Goal: Task Accomplishment & Management: Use online tool/utility

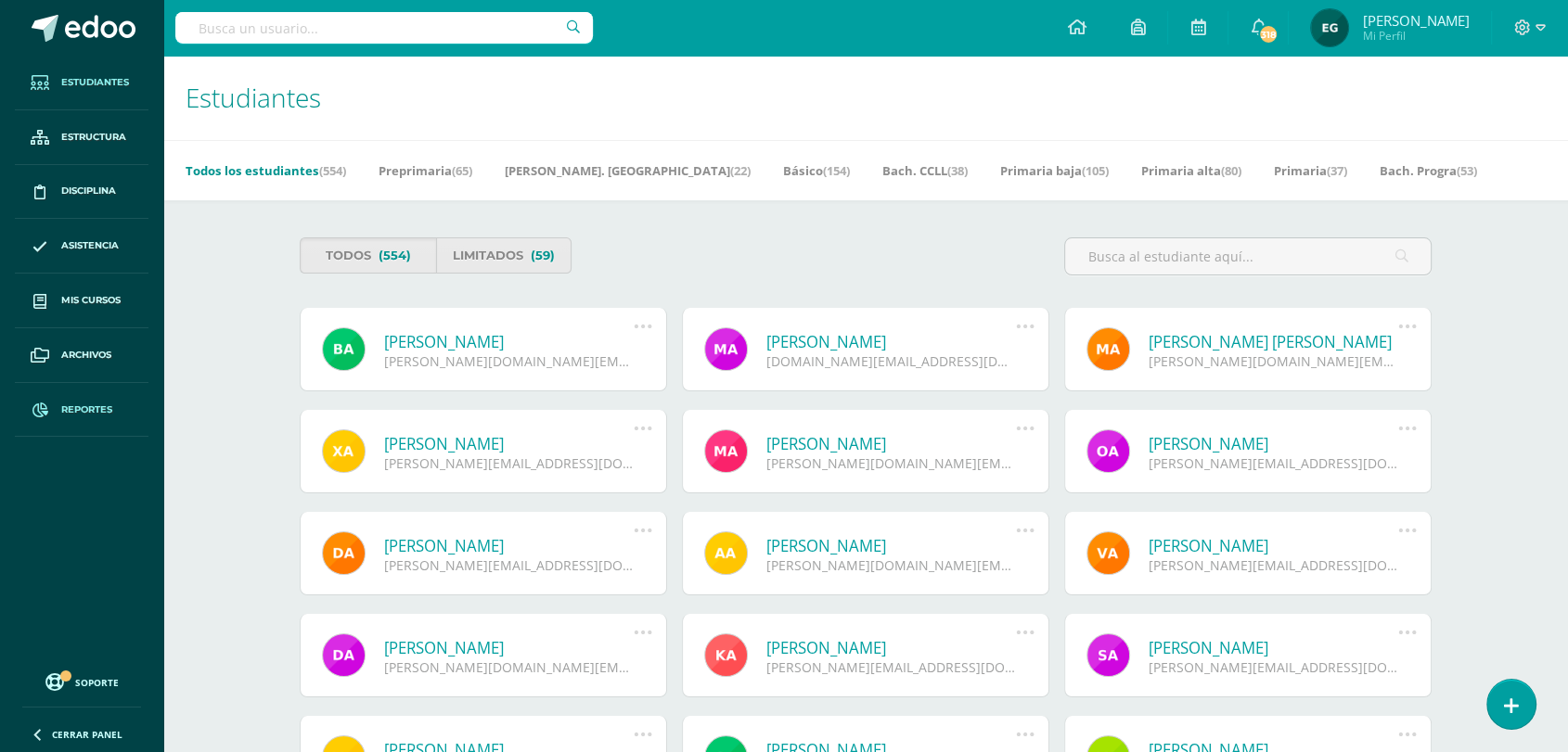
click at [85, 404] on span "Reportes" at bounding box center [86, 409] width 51 height 15
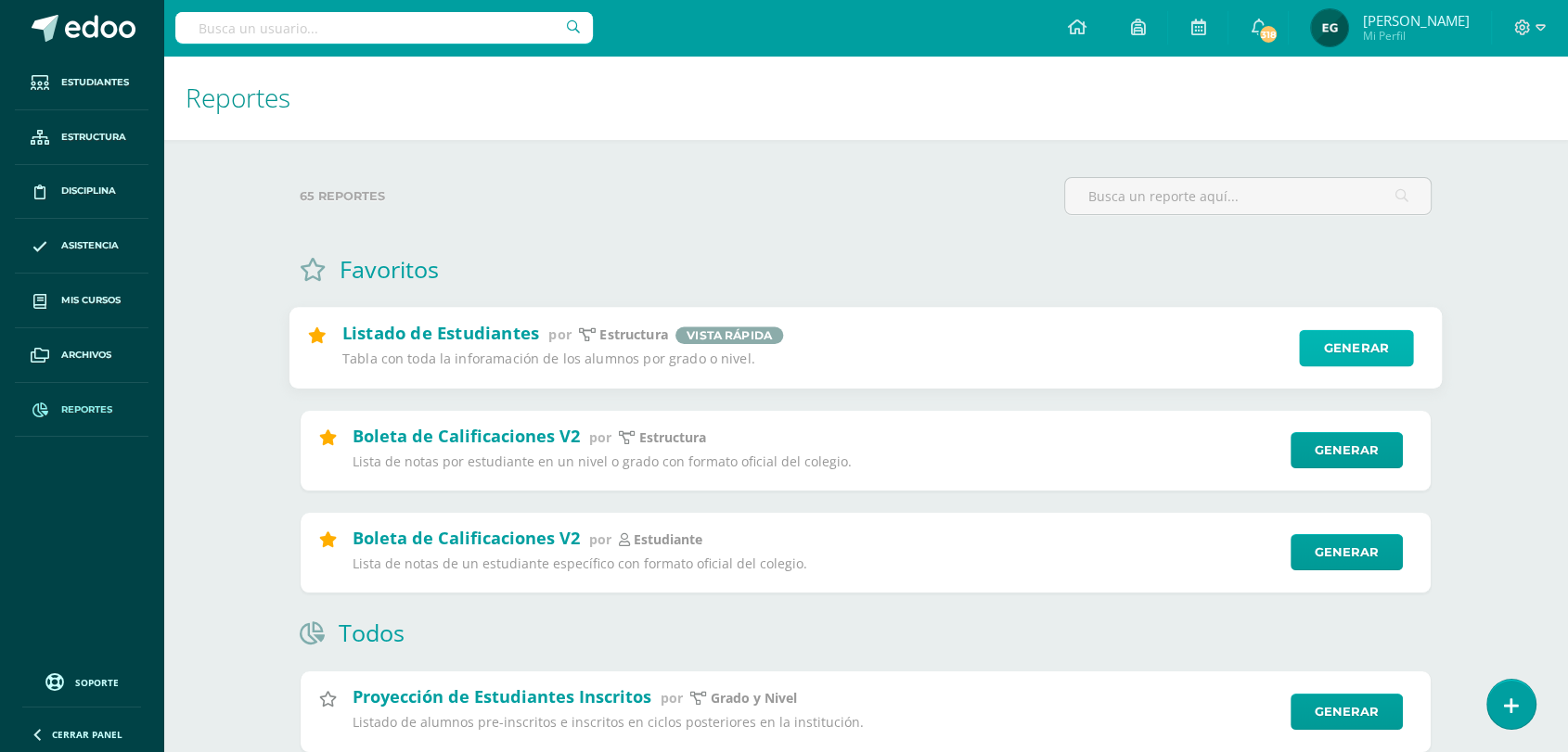
click at [1330, 347] on link "Generar" at bounding box center [1356, 348] width 114 height 37
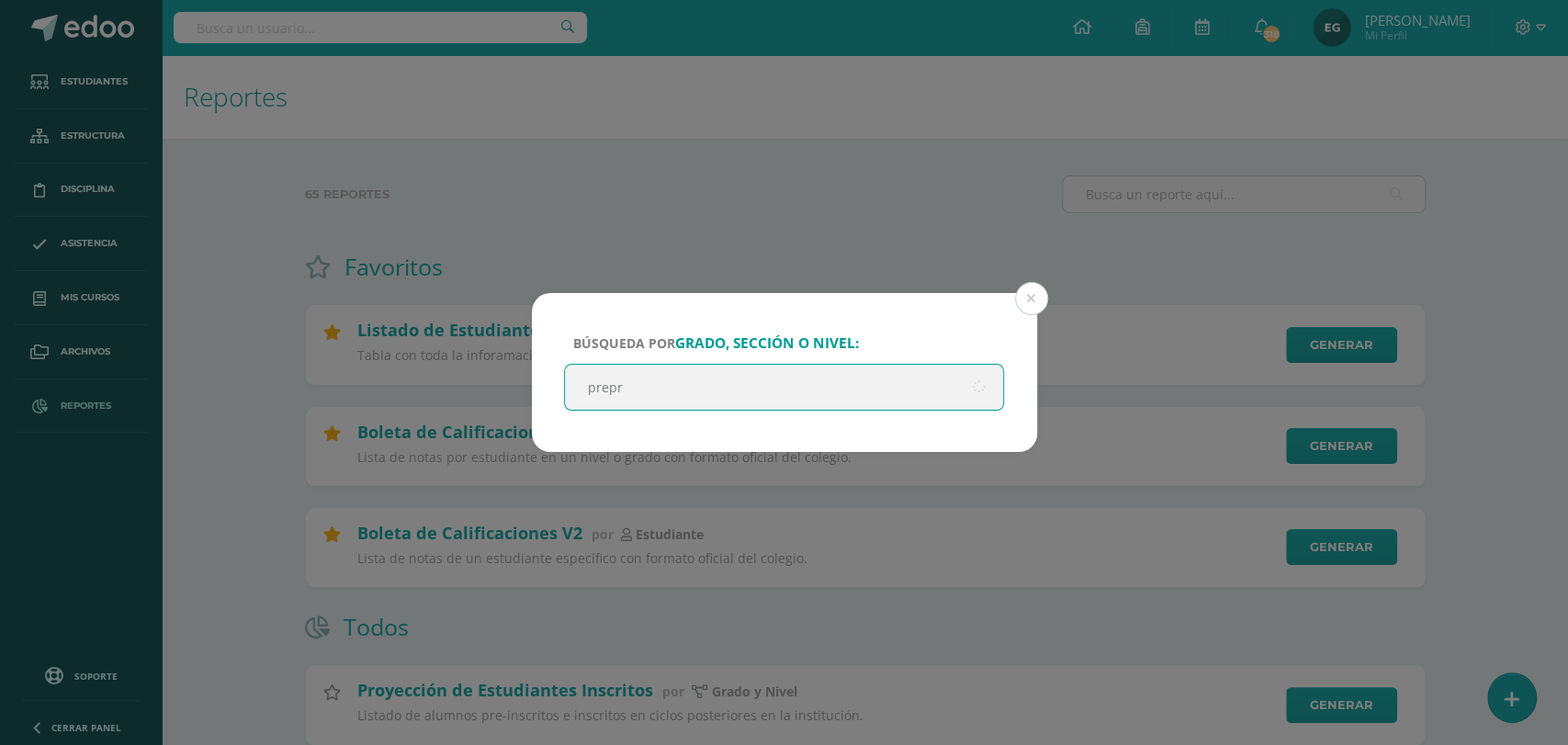
type input "prepri"
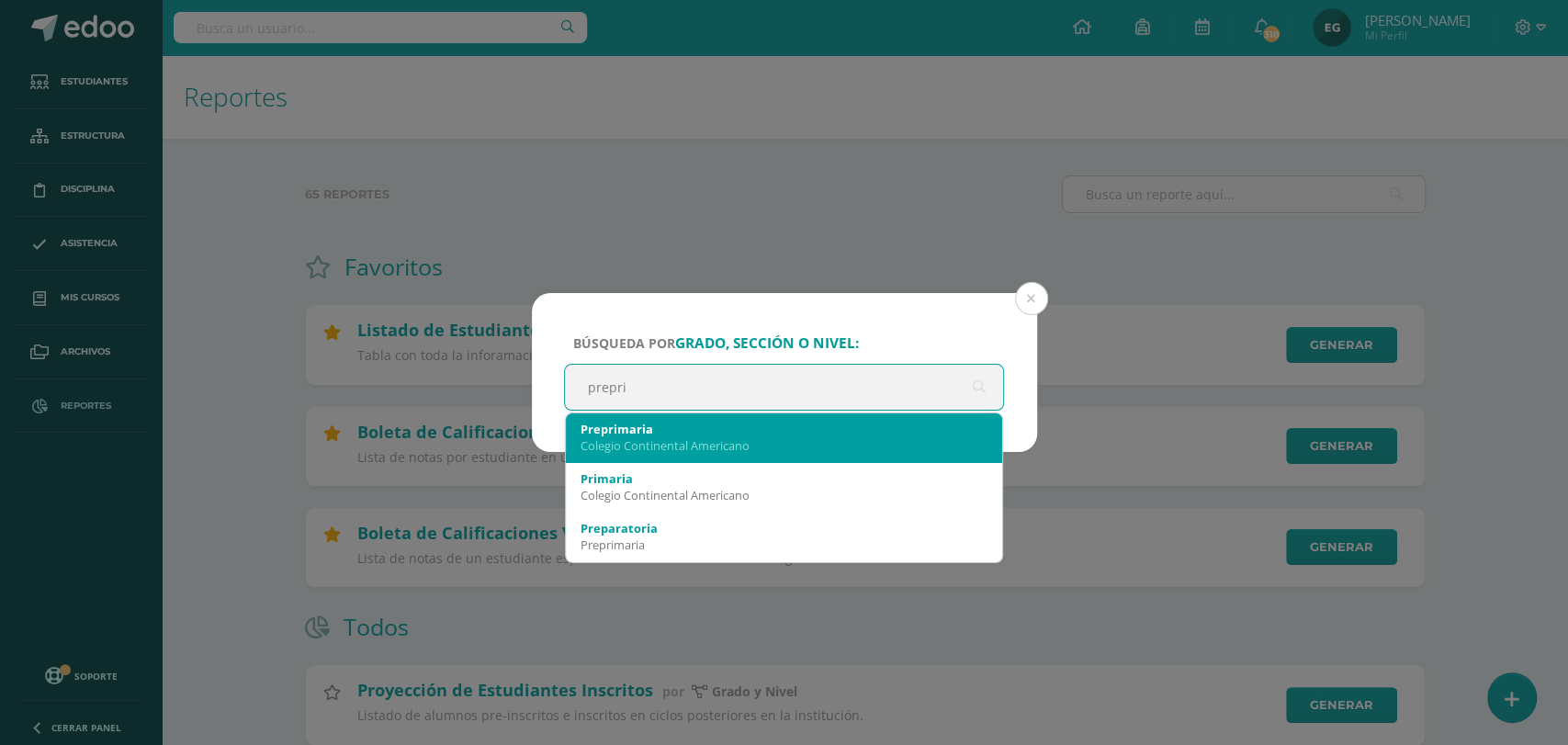
click at [698, 443] on div "Colegio Continental Americano" at bounding box center [785, 446] width 408 height 17
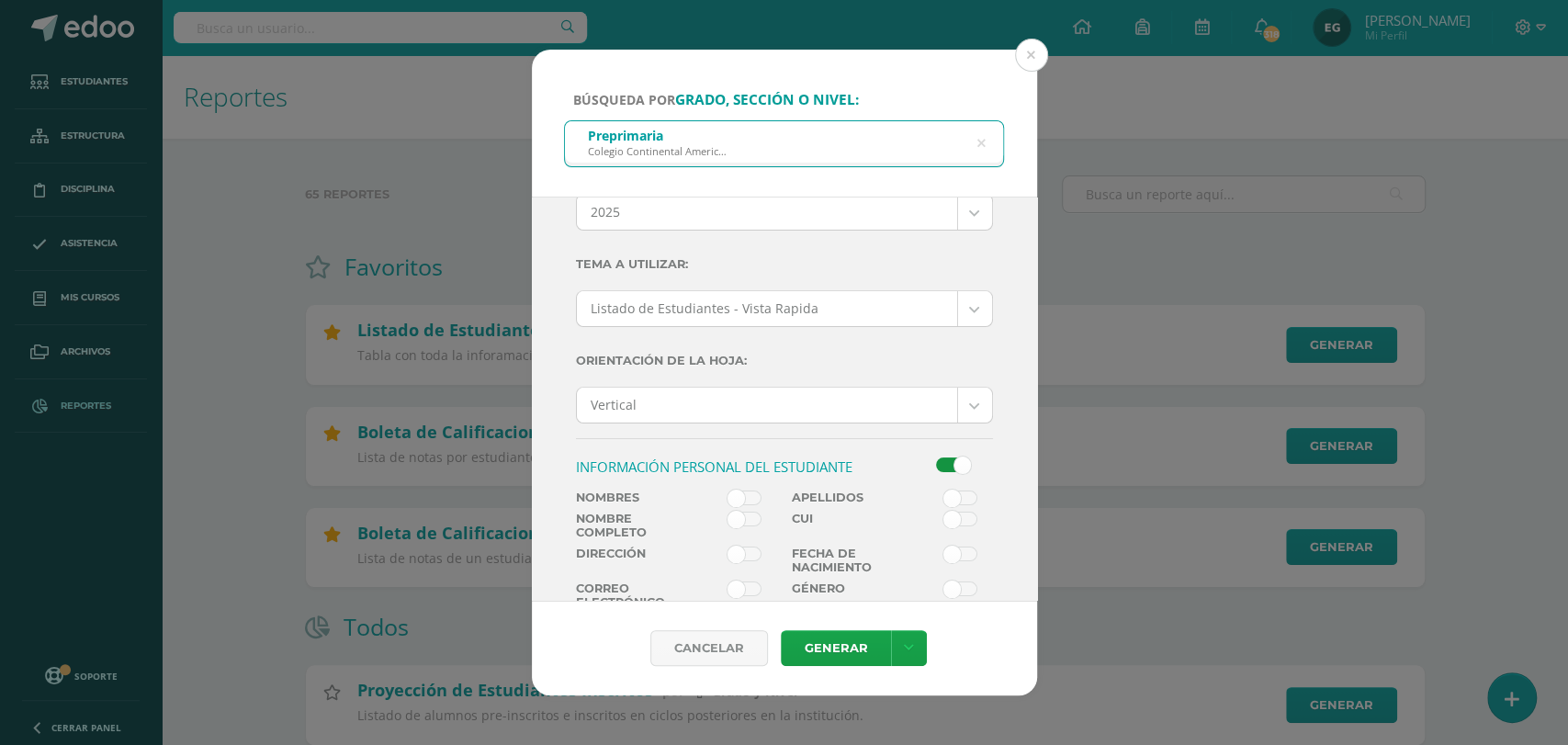
scroll to position [102, 0]
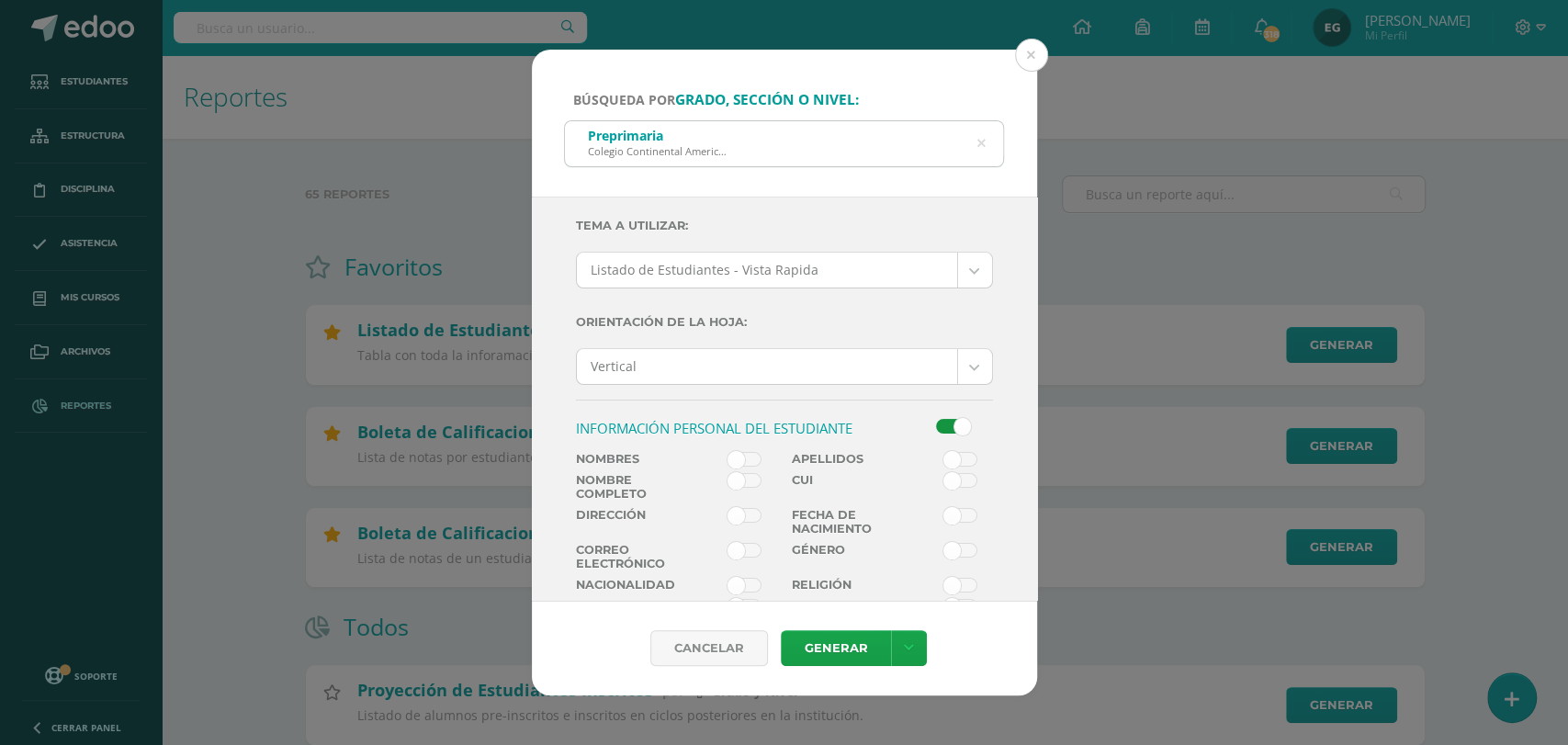
click at [744, 477] on span at bounding box center [744, 480] width 34 height 15
click at [0, 0] on input "checkbox" at bounding box center [0, 0] width 0 height 0
click at [824, 646] on link "Generar" at bounding box center [836, 648] width 110 height 36
click at [844, 650] on link "Generar" at bounding box center [836, 648] width 110 height 36
click at [1024, 56] on button at bounding box center [1031, 55] width 33 height 33
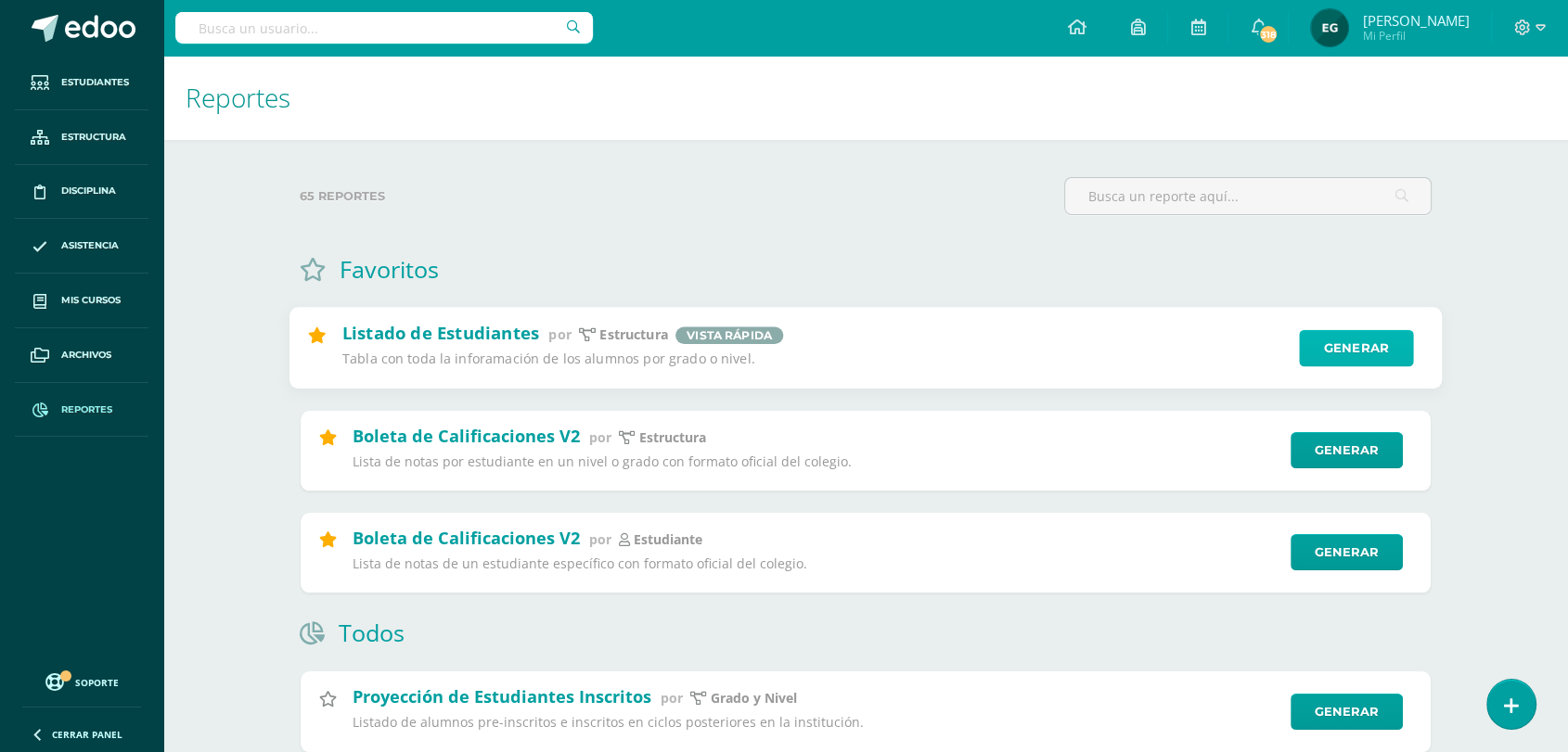
click at [1340, 350] on link "Generar" at bounding box center [1356, 348] width 114 height 37
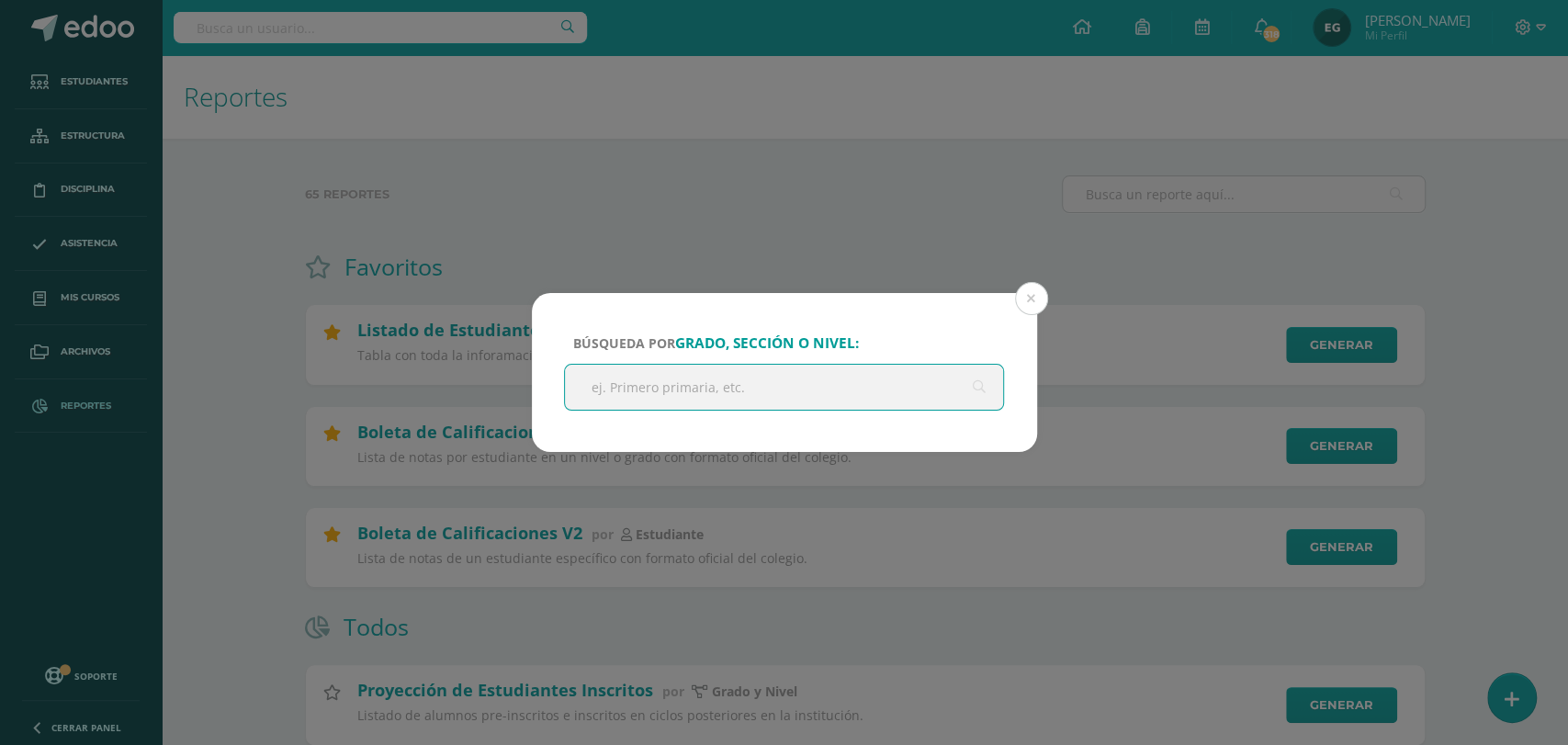
click at [833, 376] on input "text" at bounding box center [784, 388] width 439 height 45
type input "pri"
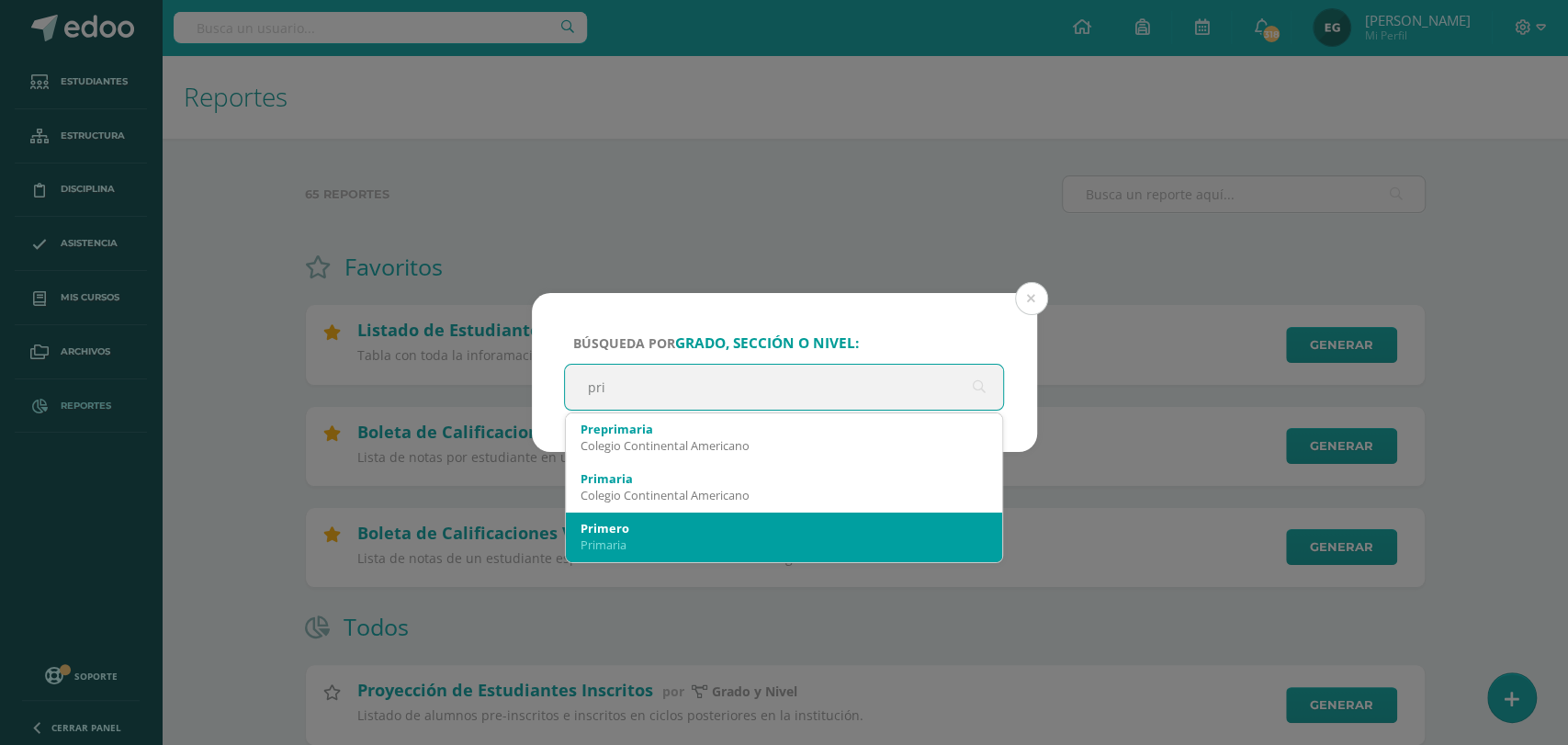
click at [822, 532] on div "Primero" at bounding box center [785, 528] width 408 height 17
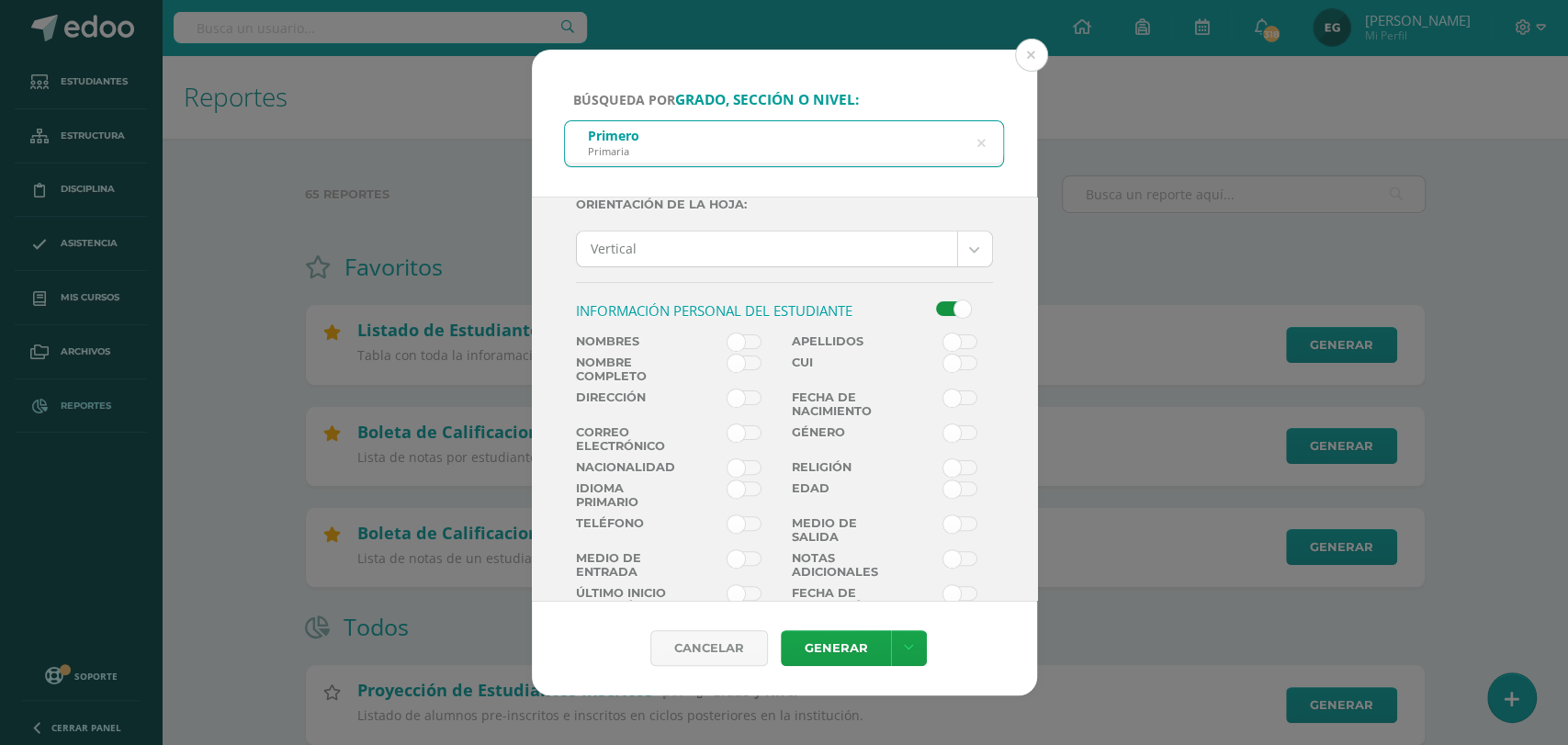
scroll to position [326, 0]
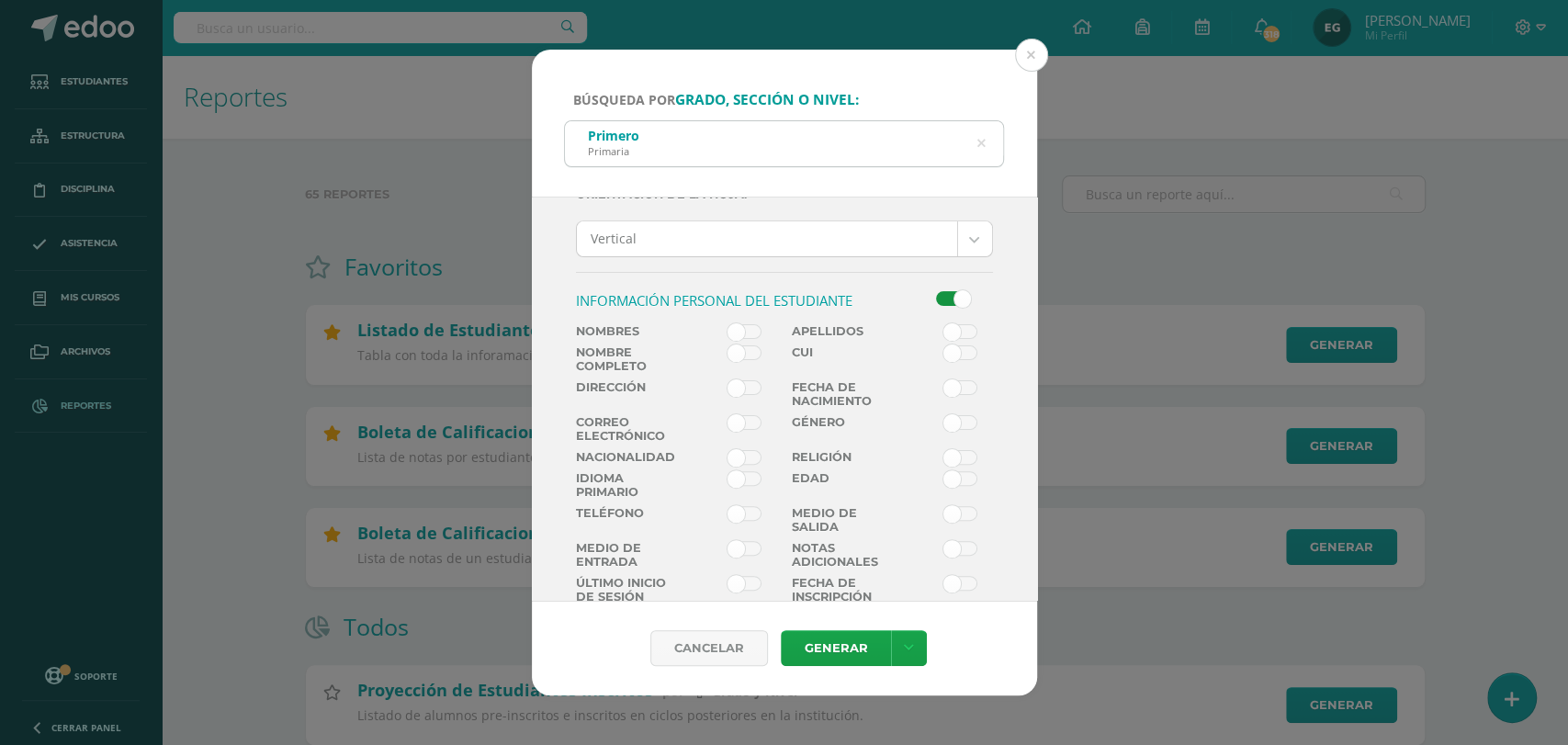
click at [746, 351] on span at bounding box center [744, 352] width 34 height 15
click at [0, 0] on input "checkbox" at bounding box center [0, 0] width 0 height 0
click at [835, 645] on link "Generar" at bounding box center [836, 648] width 110 height 36
